Goal: Task Accomplishment & Management: Manage account settings

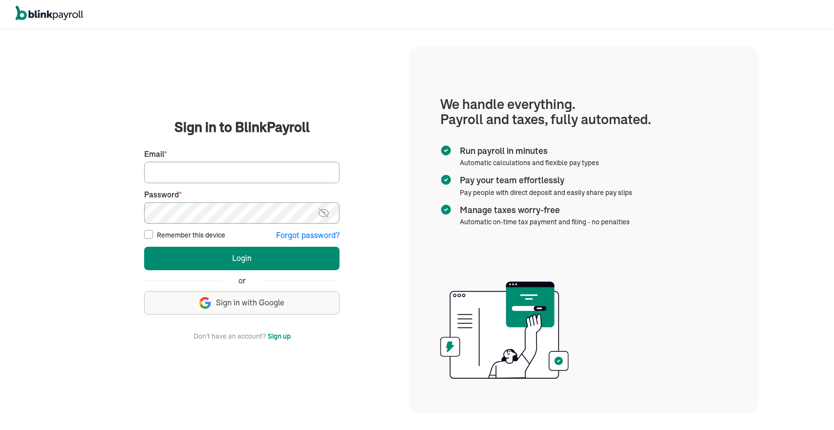
click at [306, 174] on input "Email *" at bounding box center [241, 173] width 195 height 22
type input "[EMAIL_ADDRESS][DOMAIN_NAME]"
click at [144, 247] on button "Login" at bounding box center [241, 258] width 195 height 23
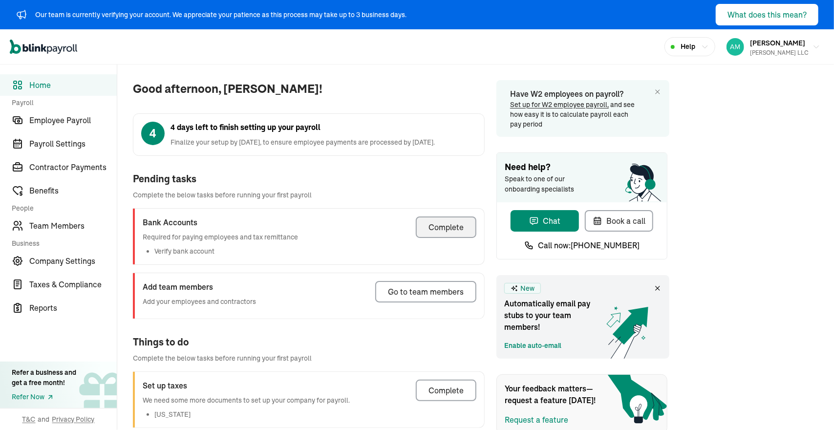
click at [444, 225] on div "Complete" at bounding box center [446, 227] width 35 height 12
